Goal: Transaction & Acquisition: Purchase product/service

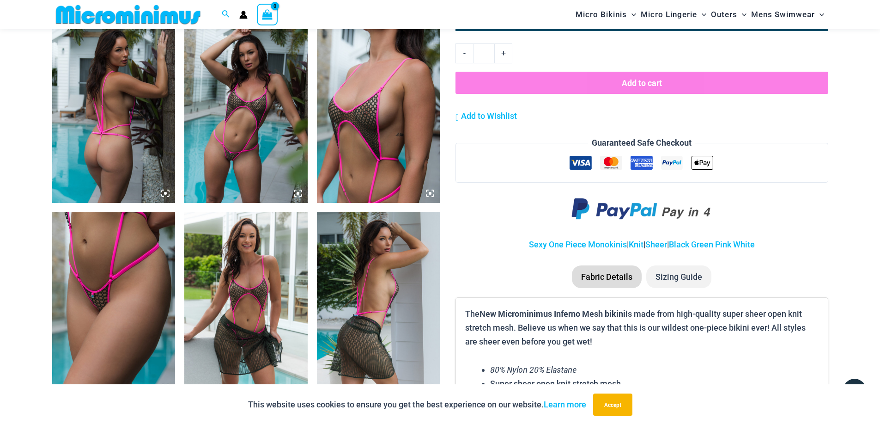
scroll to position [554, 0]
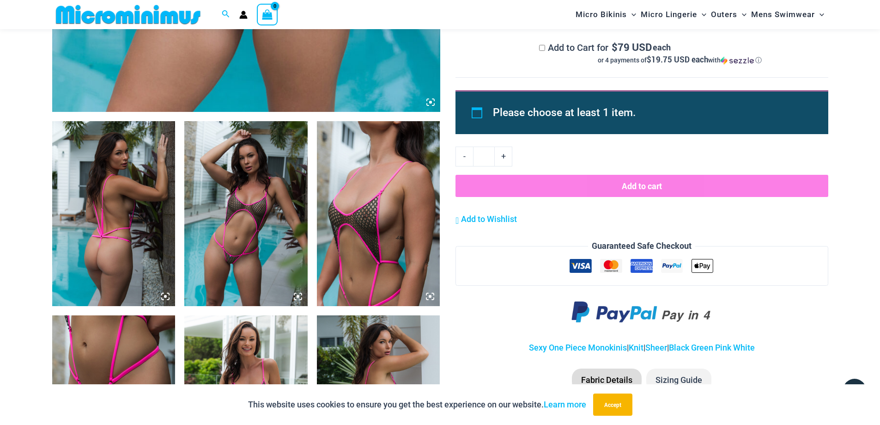
click at [299, 297] on icon at bounding box center [298, 296] width 3 height 3
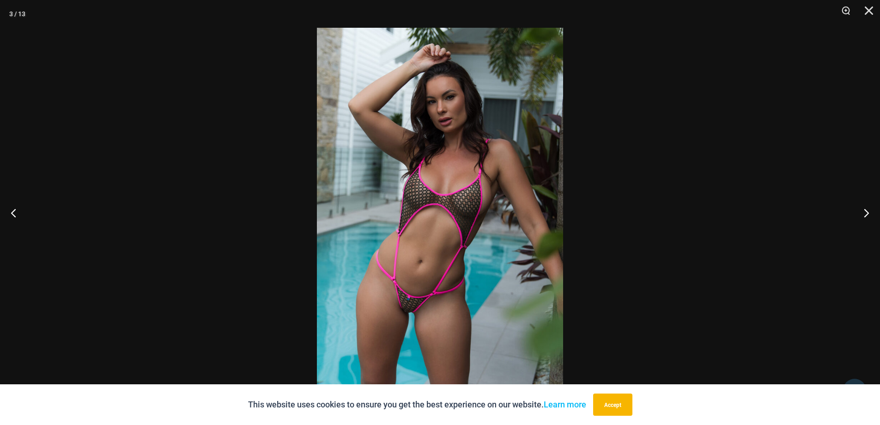
click at [453, 288] on img at bounding box center [440, 212] width 246 height 369
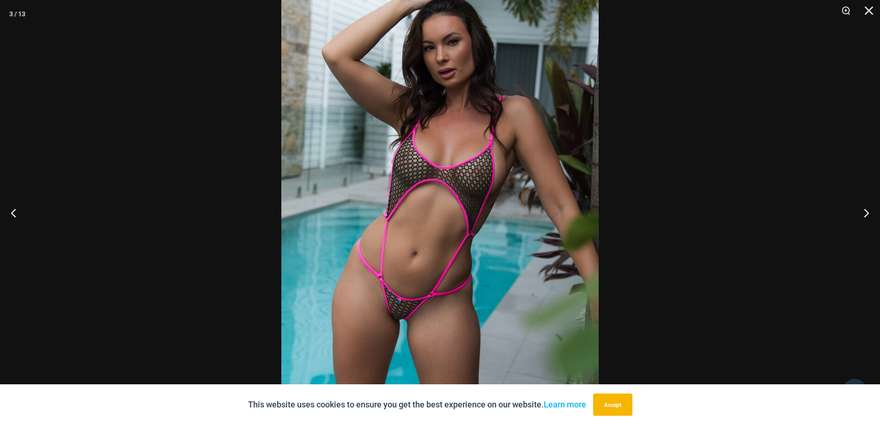
click at [458, 279] on img at bounding box center [439, 190] width 317 height 476
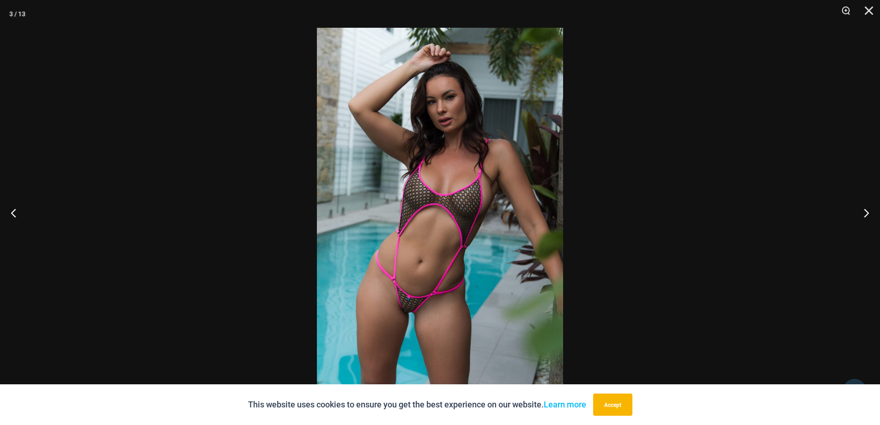
click at [458, 279] on img at bounding box center [440, 212] width 246 height 369
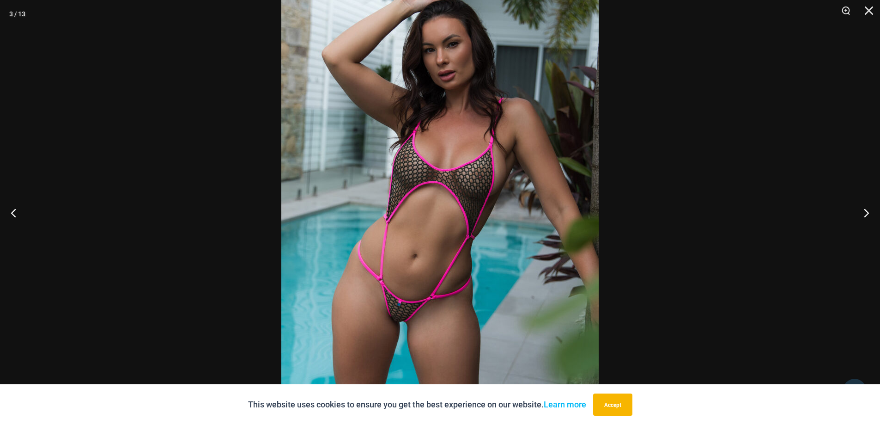
click at [474, 227] on img at bounding box center [439, 193] width 317 height 476
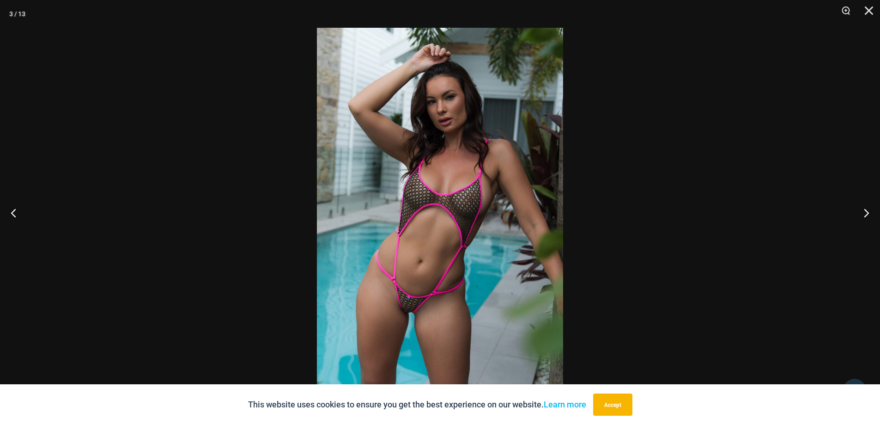
click at [658, 115] on div at bounding box center [440, 212] width 880 height 425
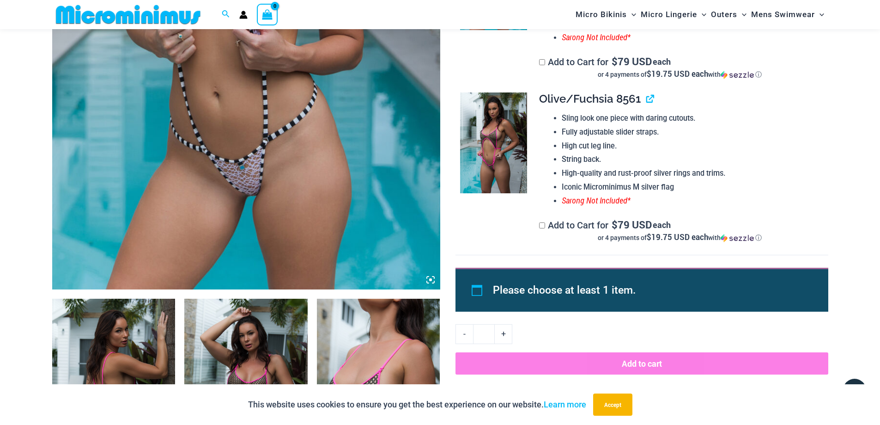
scroll to position [231, 0]
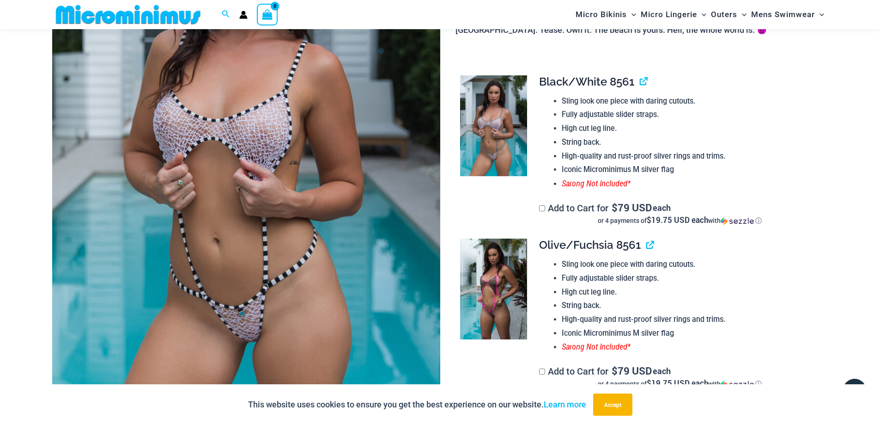
click at [492, 257] on img at bounding box center [493, 288] width 67 height 101
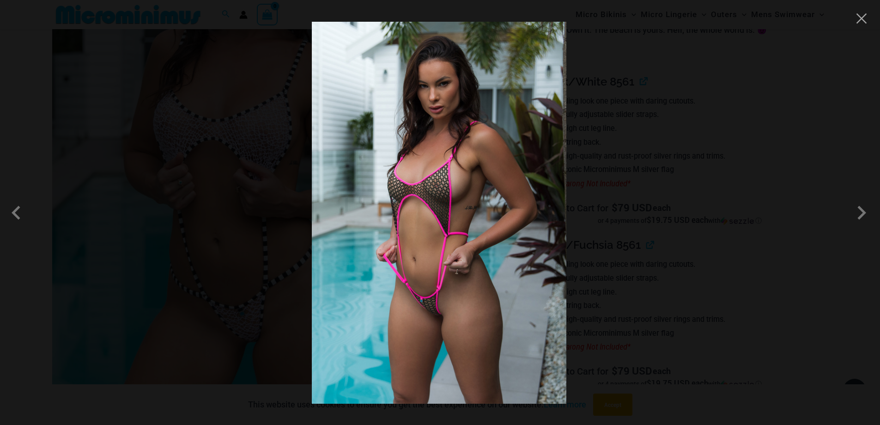
click at [449, 135] on img at bounding box center [439, 213] width 255 height 382
click at [716, 158] on div at bounding box center [440, 212] width 880 height 425
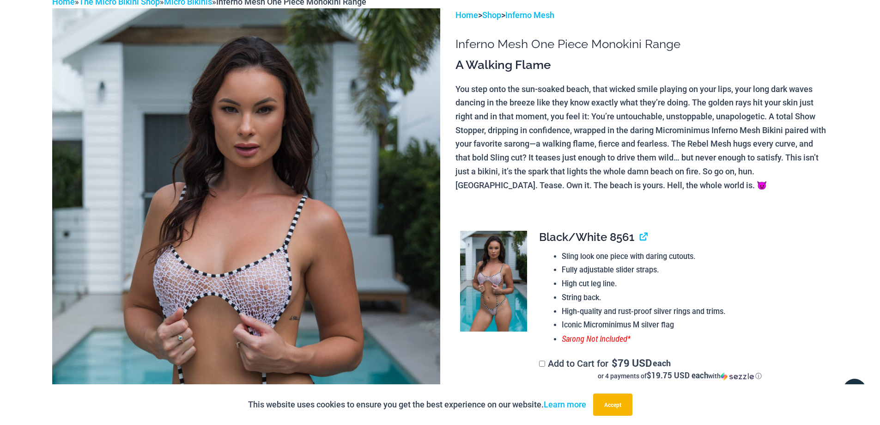
scroll to position [0, 0]
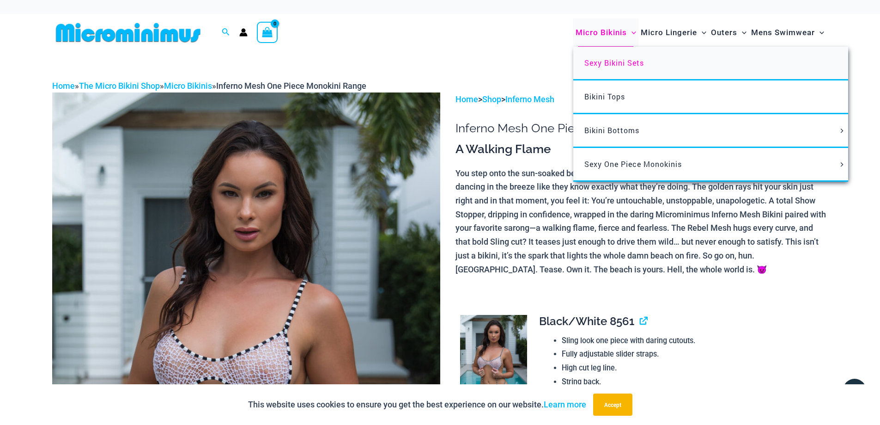
click at [618, 65] on span "Sexy Bikini Sets" at bounding box center [614, 63] width 60 height 10
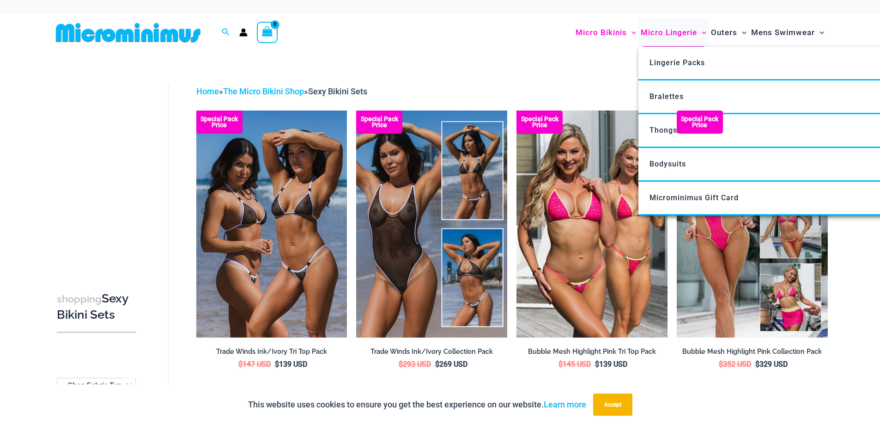
click at [659, 35] on span "Micro Lingerie" at bounding box center [669, 33] width 56 height 24
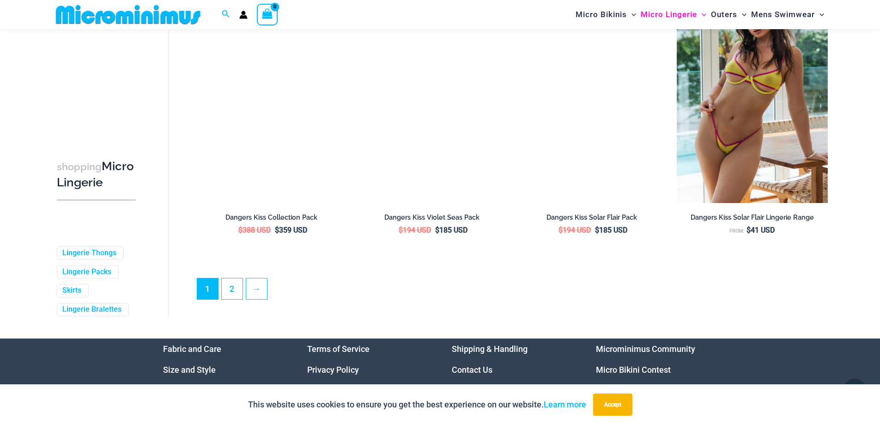
scroll to position [2306, 0]
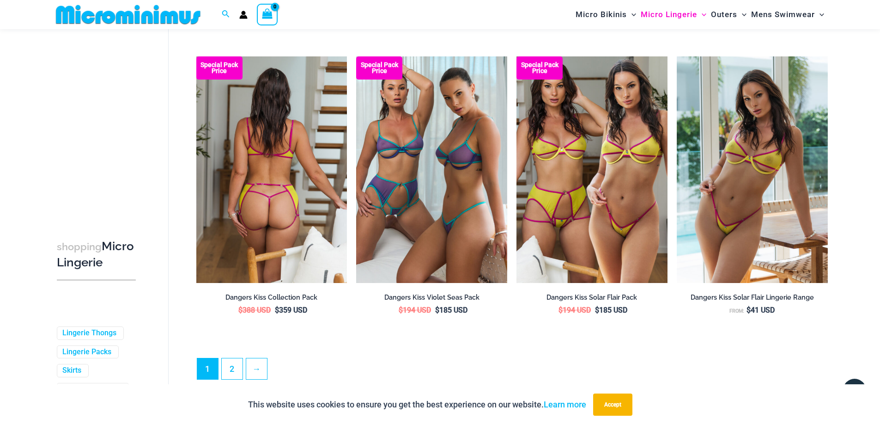
click at [249, 216] on img at bounding box center [271, 169] width 151 height 226
